Goal: Entertainment & Leisure: Consume media (video, audio)

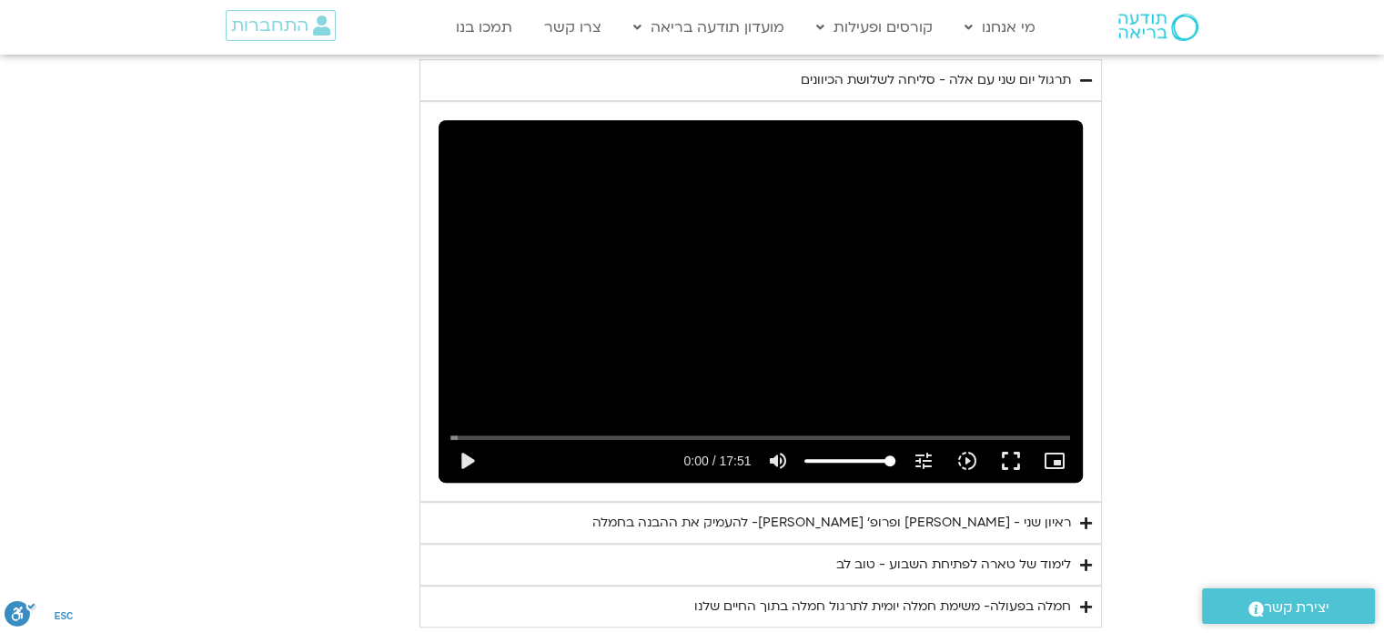
scroll to position [1001, 0]
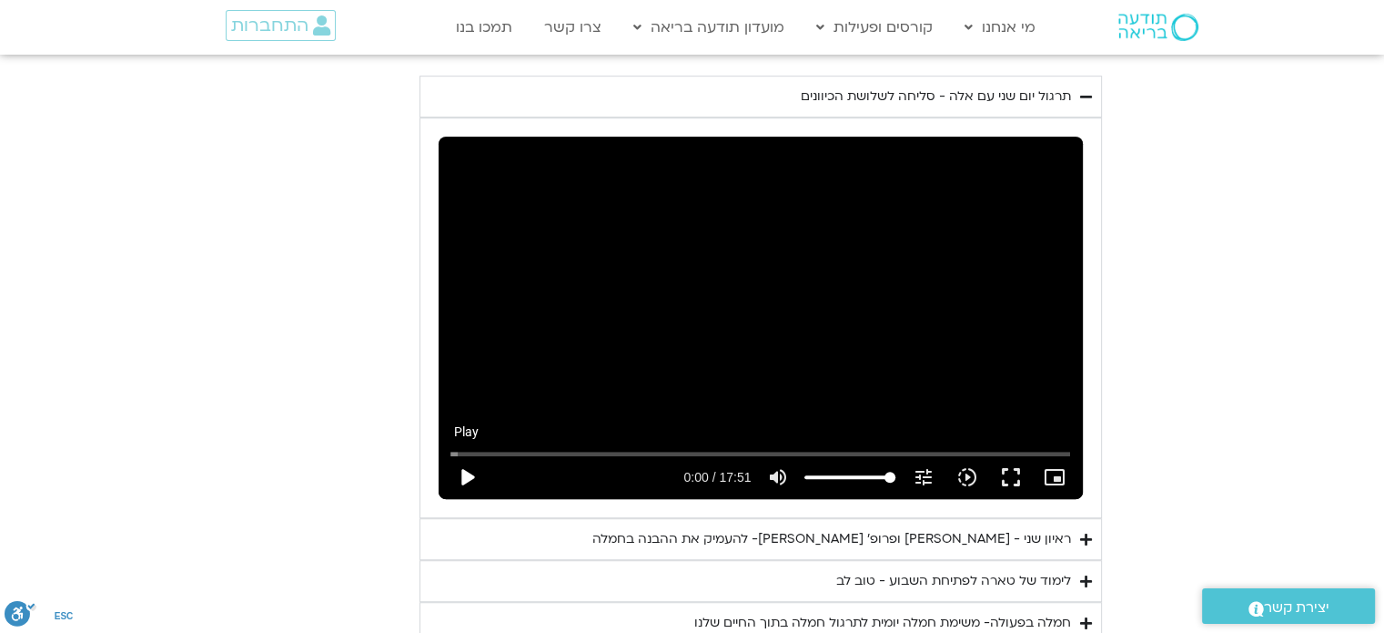
click at [469, 455] on button "play_arrow" at bounding box center [467, 477] width 44 height 44
click at [1016, 455] on button "fullscreen" at bounding box center [1011, 477] width 44 height 44
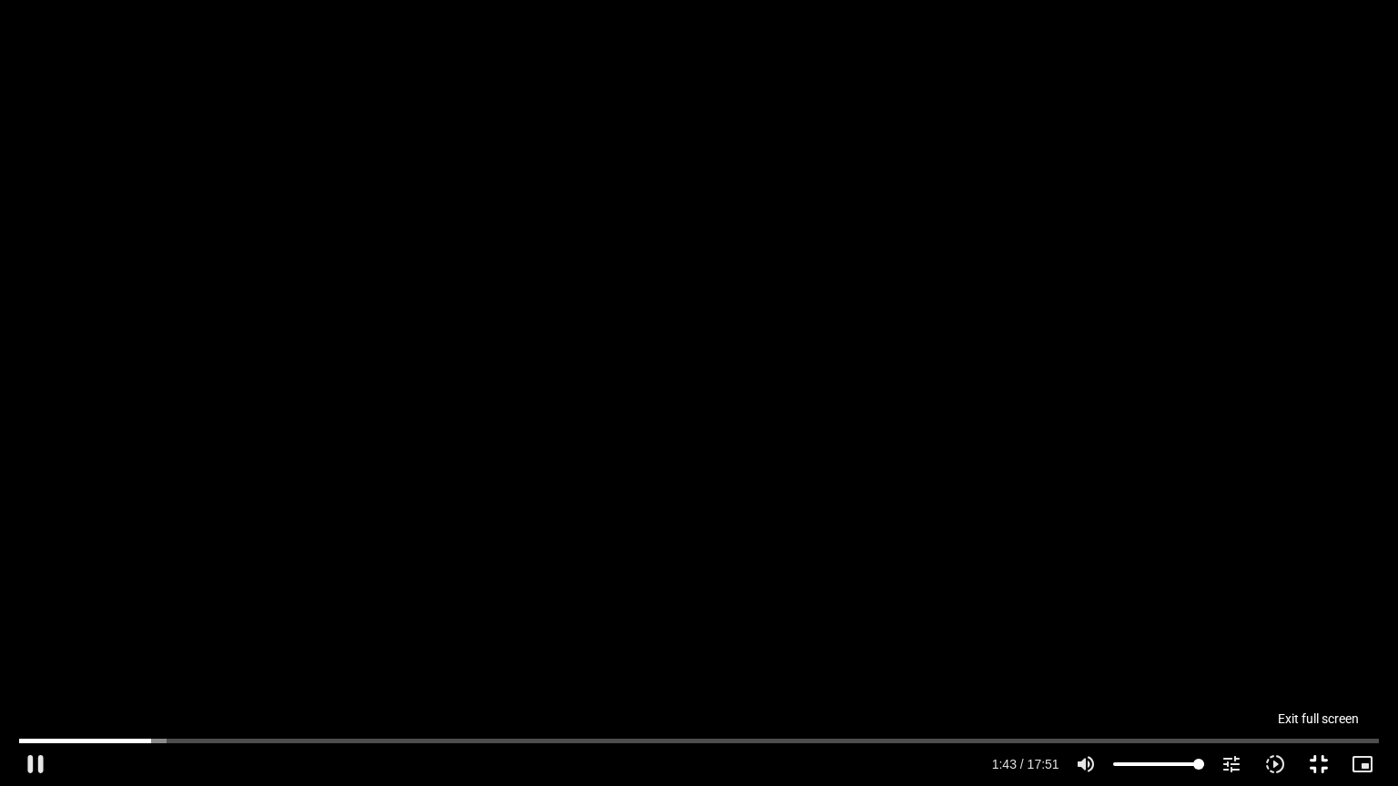
click at [1314, 761] on button "fullscreen_exit" at bounding box center [1319, 765] width 44 height 44
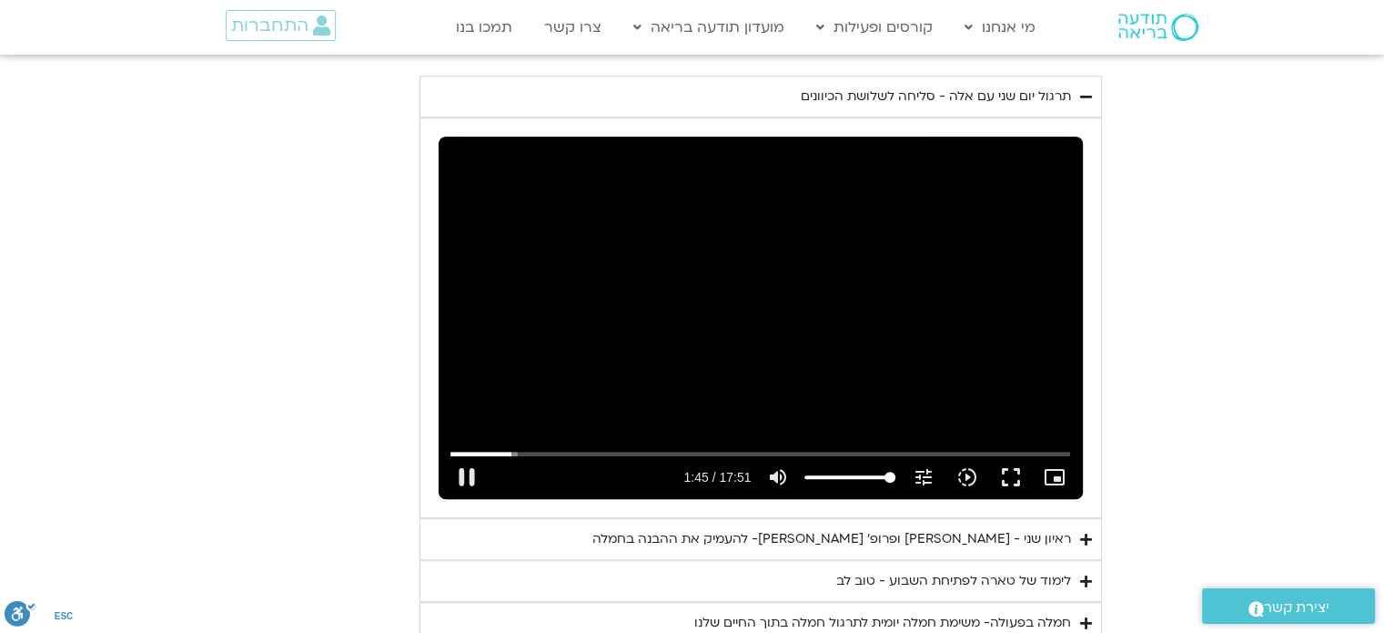
click at [816, 343] on div "Skip Ad 15:54 pause 1:45 / 17:51 volume_up Mute tune Resolution Auto 720p slow_…" at bounding box center [761, 318] width 644 height 362
type input "105.329217"
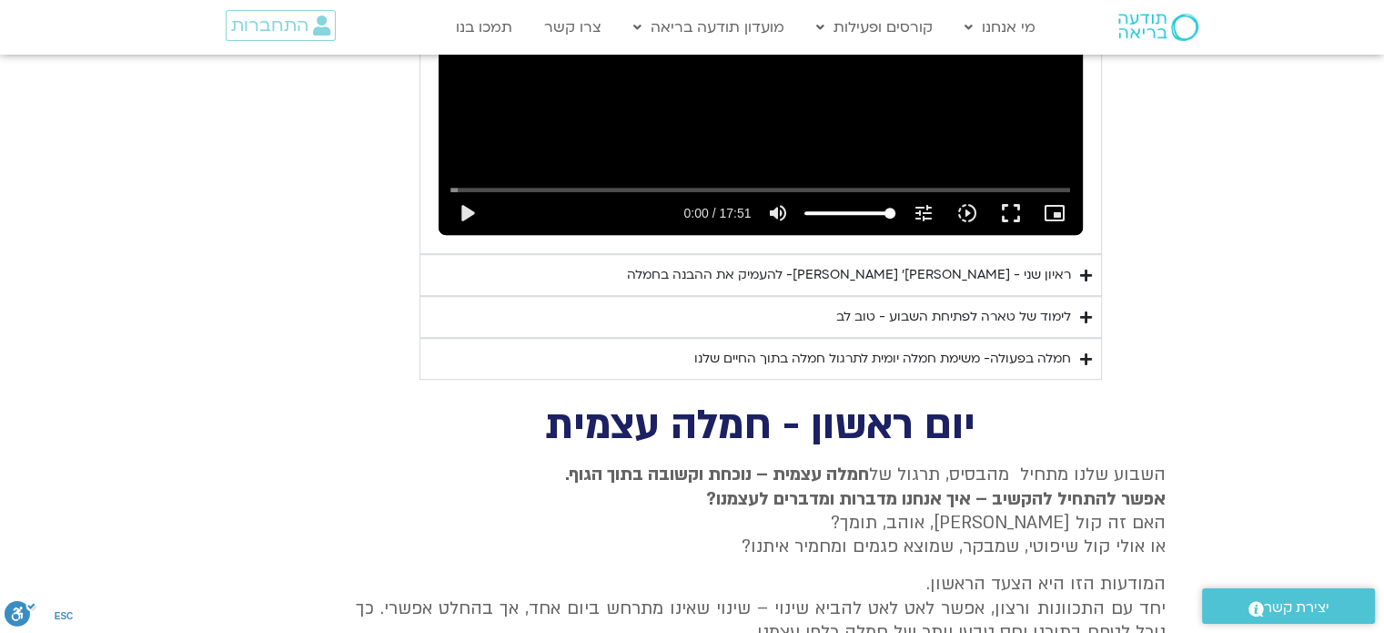
scroll to position [1027, 0]
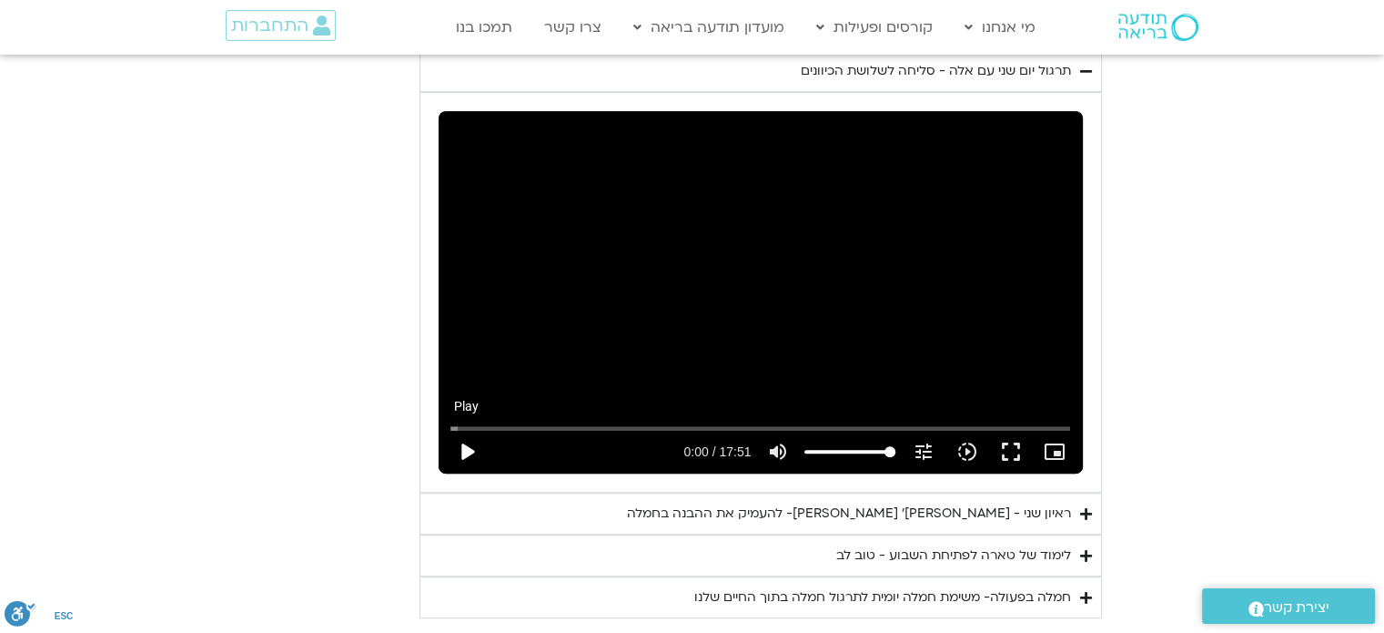
click at [467, 430] on button "play_arrow" at bounding box center [467, 452] width 44 height 44
click at [683, 325] on div "Skip Ad 2:52 pause 0:01 / 17:51 volume_up Mute tune Resolution Auto 720p slow_m…" at bounding box center [761, 292] width 644 height 362
drag, startPoint x: 464, startPoint y: 428, endPoint x: 543, endPoint y: 431, distance: 78.3
click at [468, 430] on button "play_arrow" at bounding box center [467, 452] width 44 height 44
click at [1011, 430] on button "fullscreen" at bounding box center [1011, 452] width 44 height 44
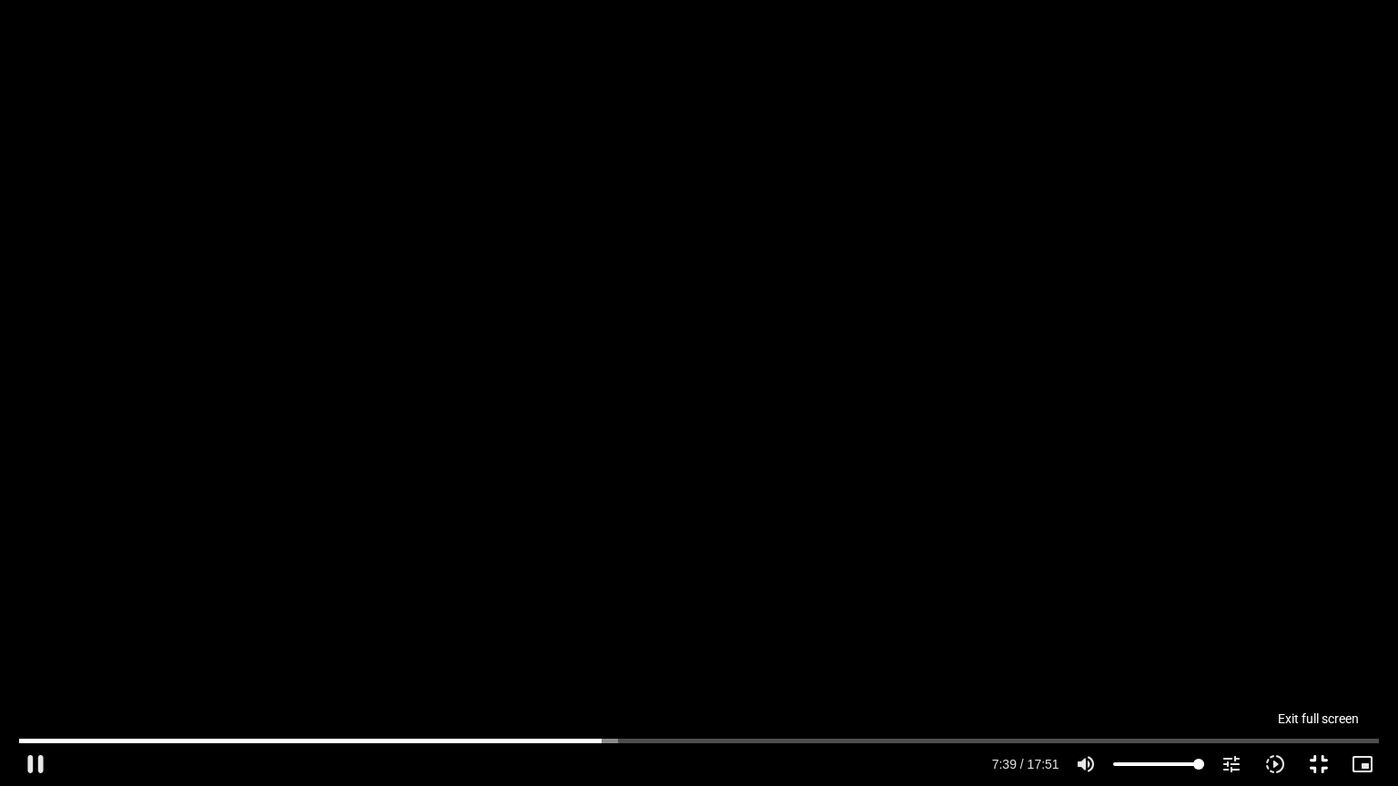
click at [1314, 761] on button "fullscreen_exit" at bounding box center [1319, 765] width 44 height 44
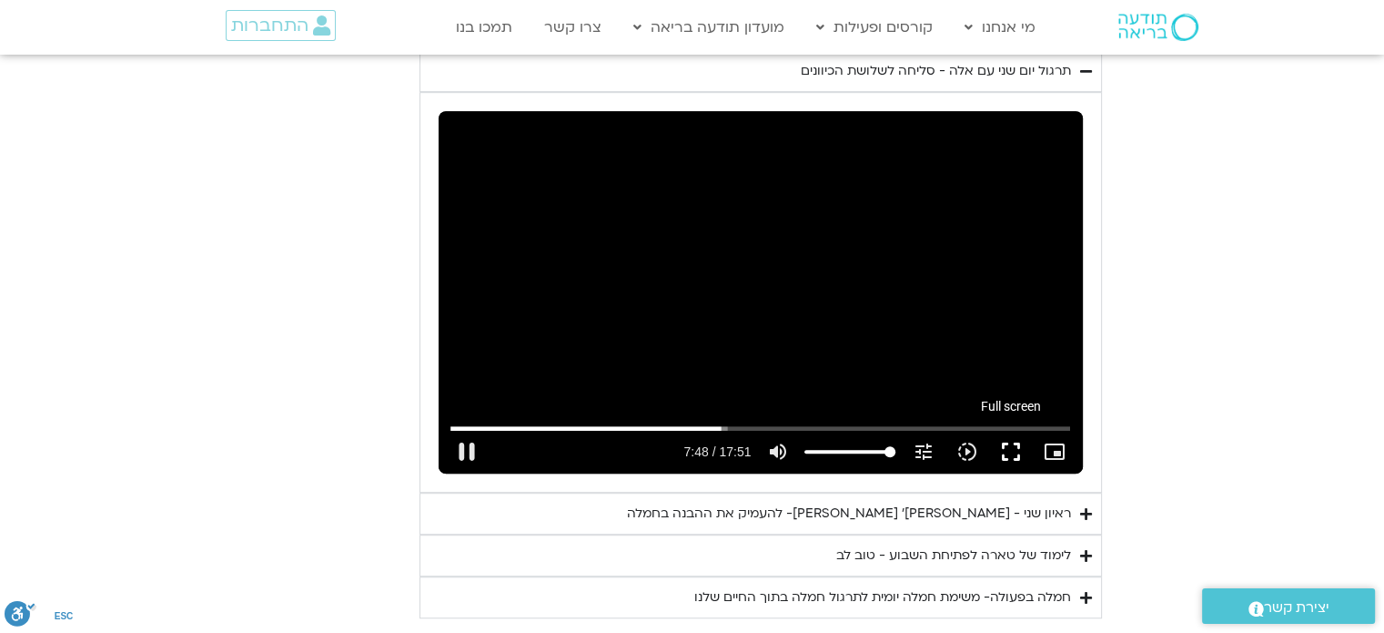
click at [1009, 430] on button "fullscreen" at bounding box center [1011, 452] width 44 height 44
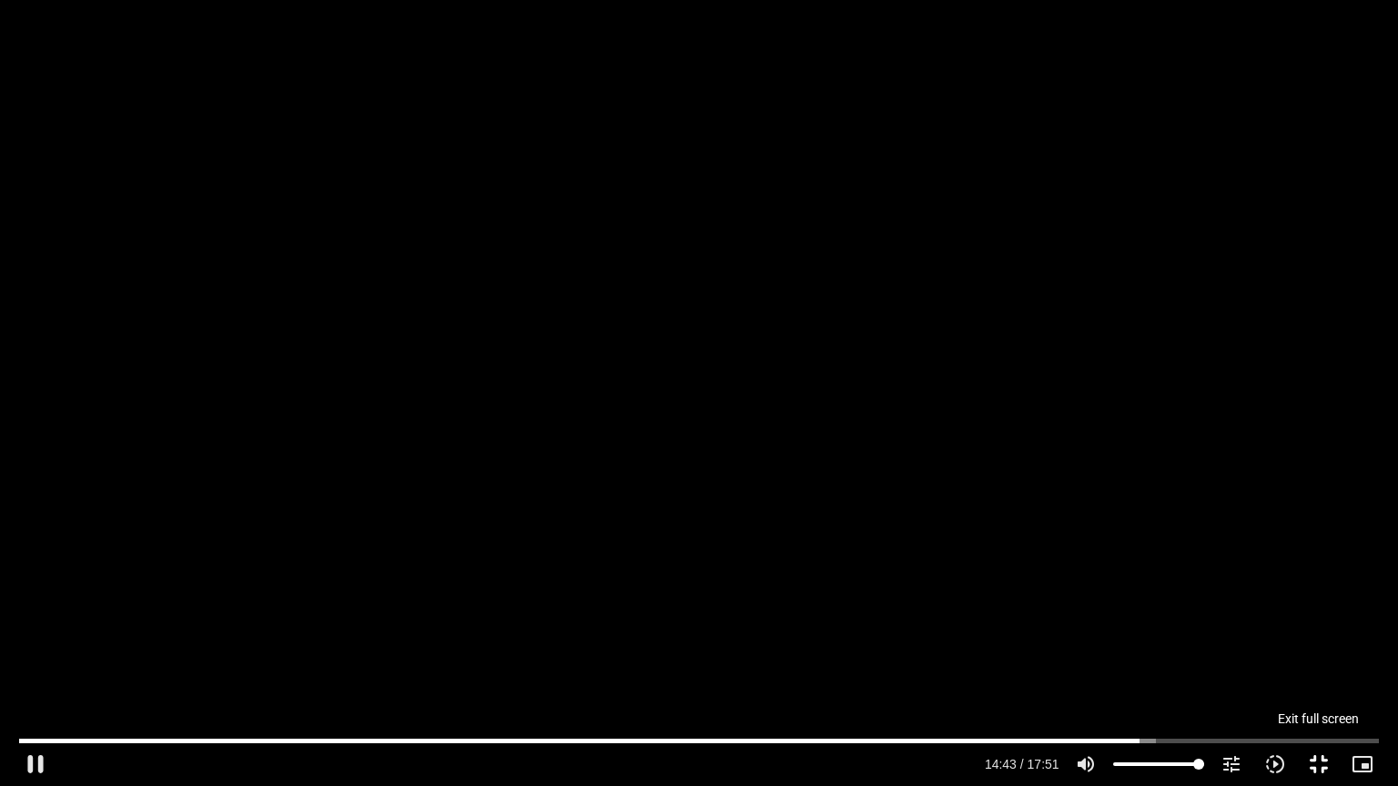
click at [1319, 765] on button "fullscreen_exit" at bounding box center [1319, 765] width 44 height 44
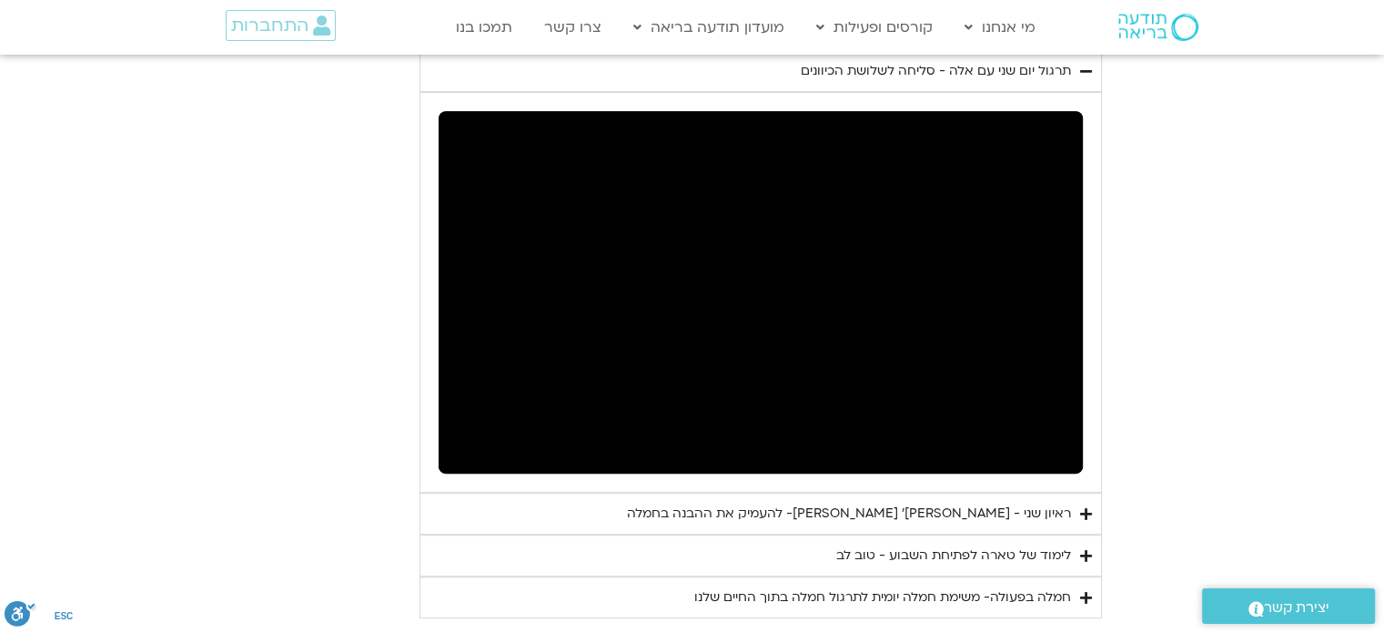
click at [1089, 549] on icon "Accordion. Open links with Enter or Space, close with Escape, and navigate with…" at bounding box center [1086, 556] width 12 height 14
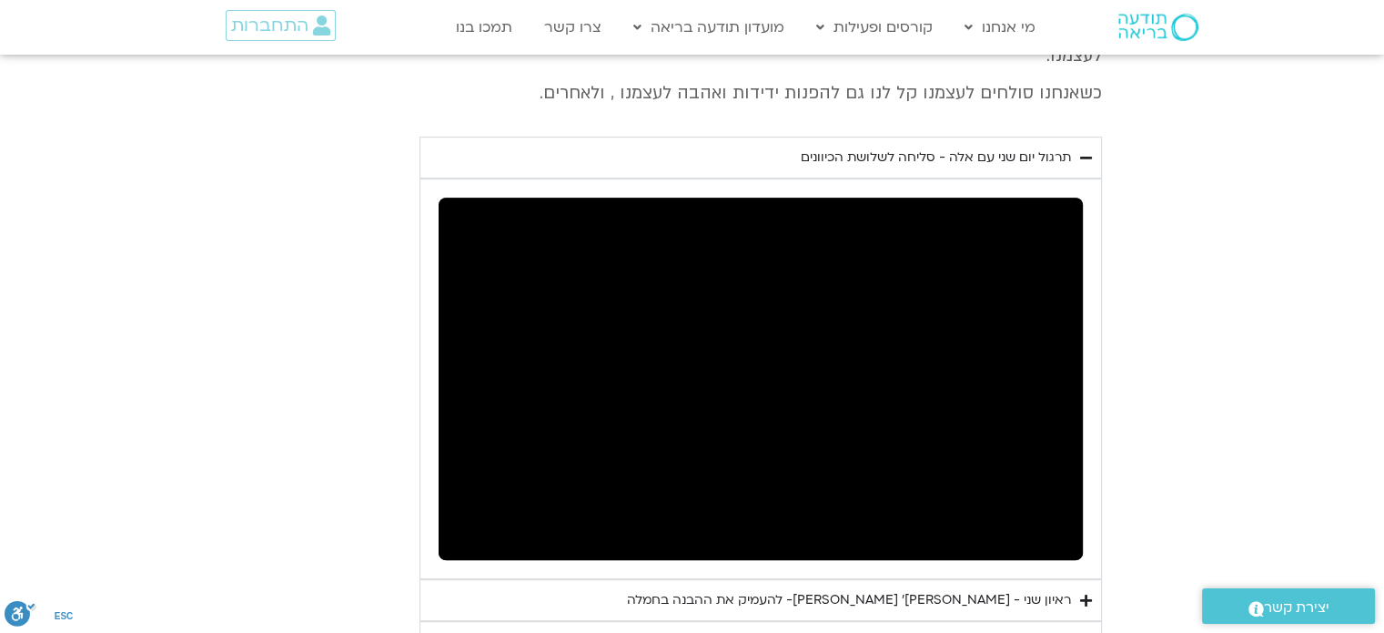
scroll to position [936, 0]
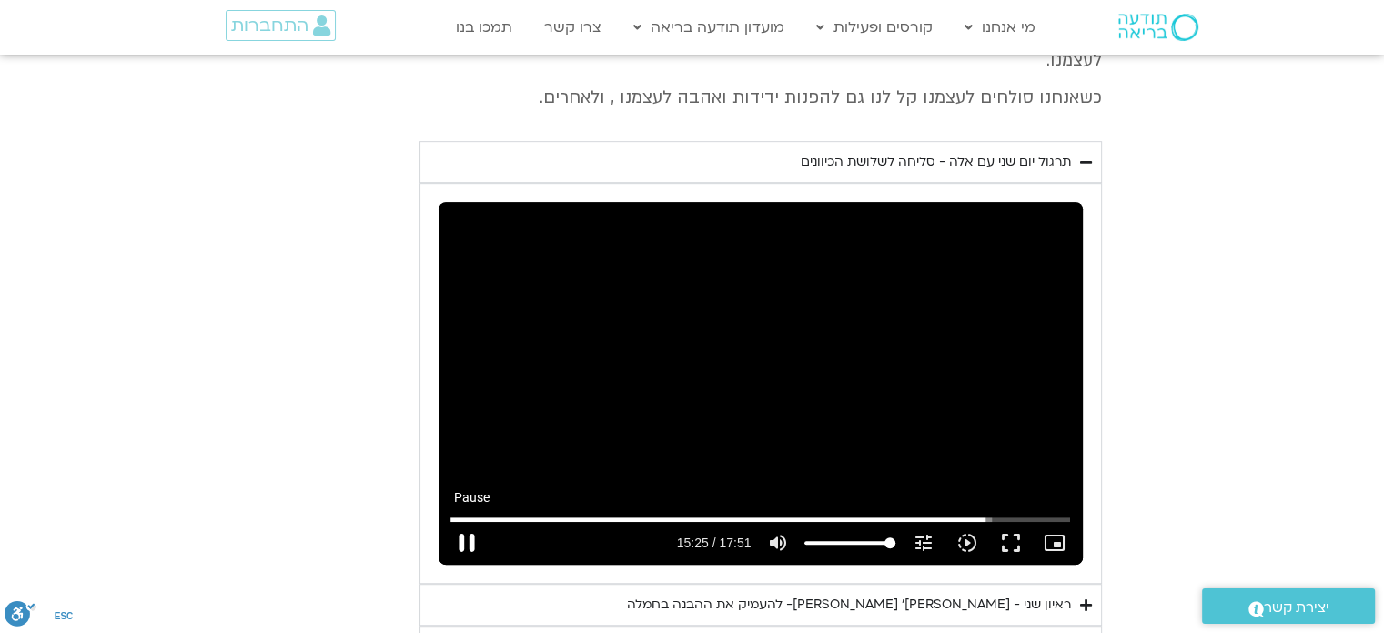
click at [471, 521] on button "pause" at bounding box center [467, 543] width 44 height 44
type input "925.759268"
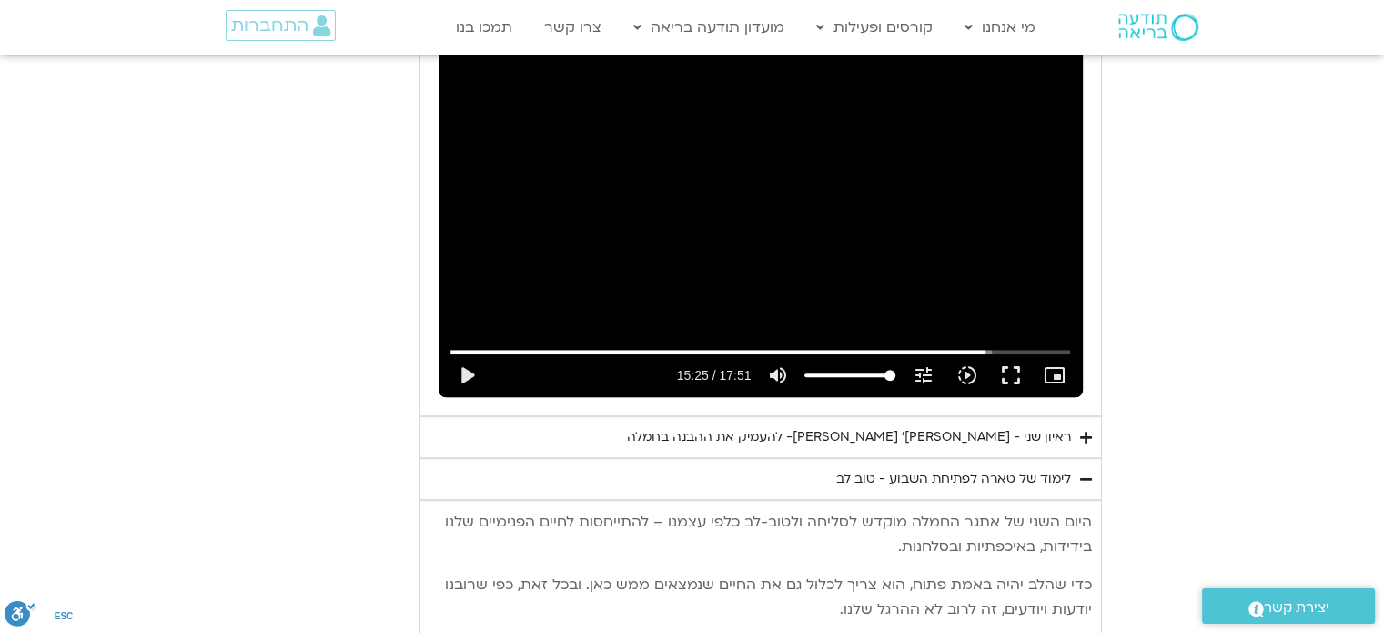
scroll to position [1118, 0]
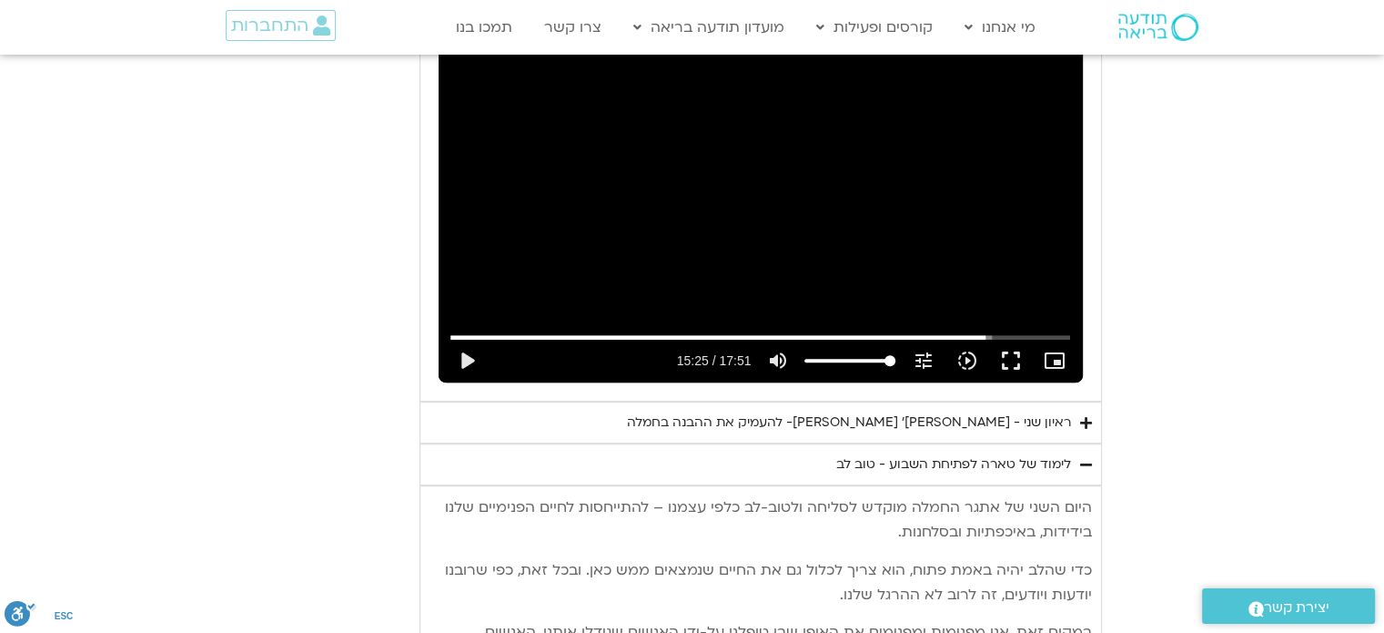
click at [1082, 416] on icon "Accordion. Open links with Enter or Space, close with Escape, and navigate with…" at bounding box center [1086, 423] width 12 height 14
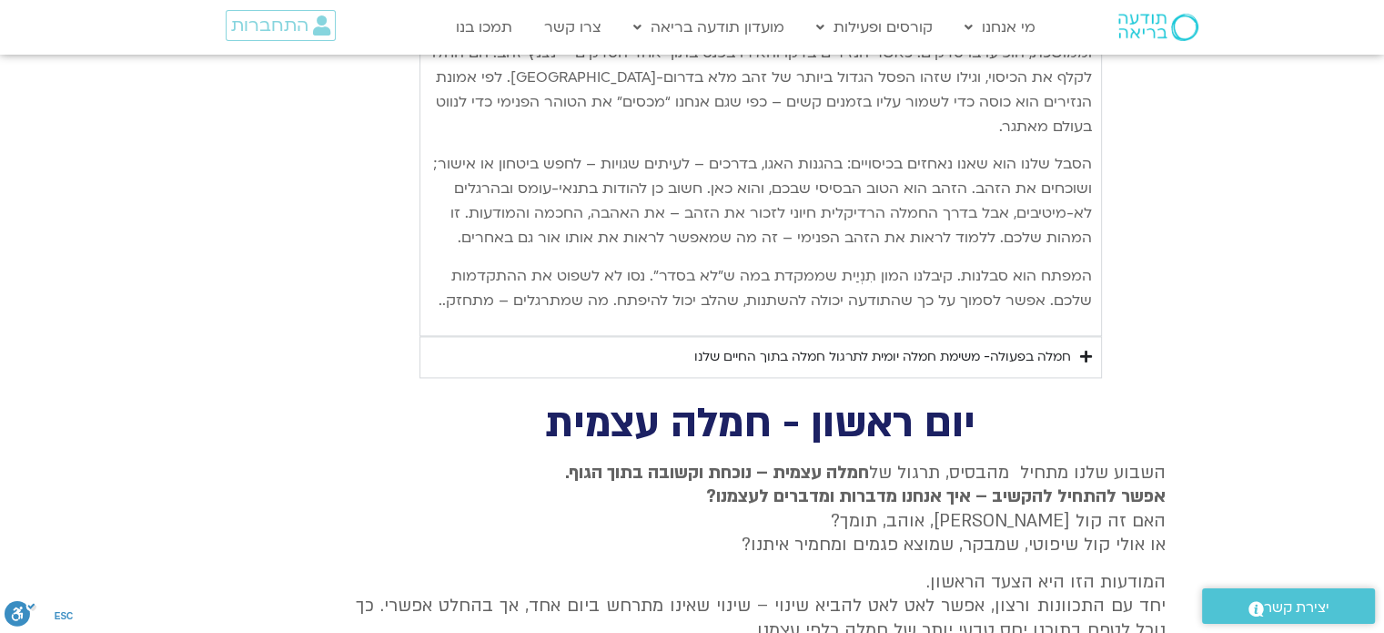
scroll to position [2574, 0]
